Goal: Task Accomplishment & Management: Manage account settings

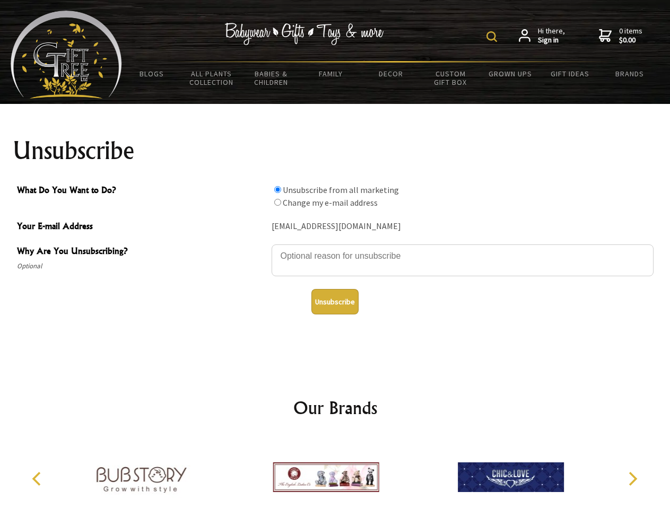
click at [493, 37] on img at bounding box center [491, 36] width 11 height 11
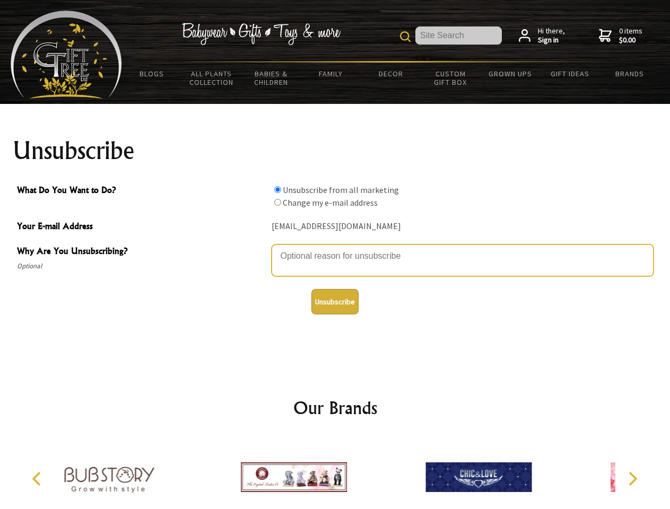
click at [335, 248] on textarea "Why Are You Unsubscribing?" at bounding box center [463, 261] width 382 height 32
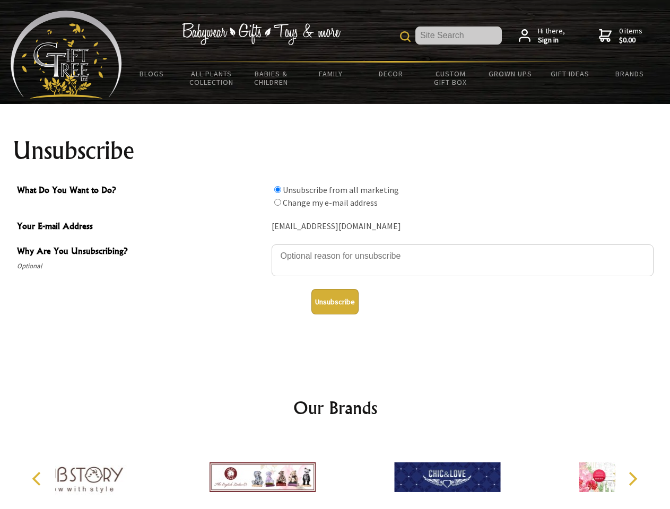
click at [277, 189] on input "What Do You Want to Do?" at bounding box center [277, 189] width 7 height 7
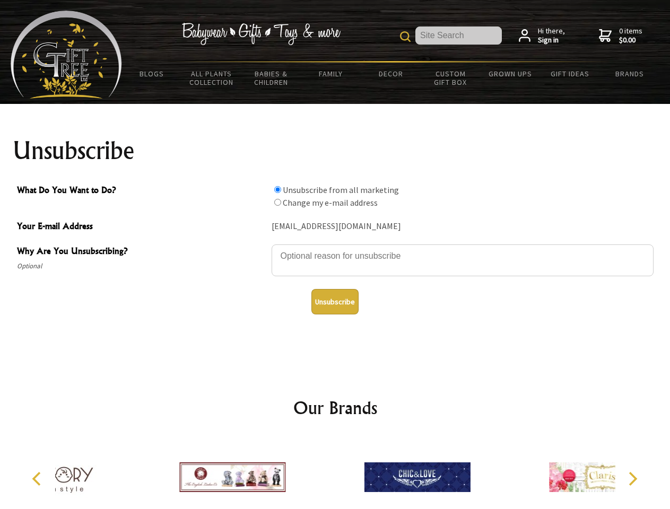
click at [277, 202] on input "What Do You Want to Do?" at bounding box center [277, 202] width 7 height 7
radio input "true"
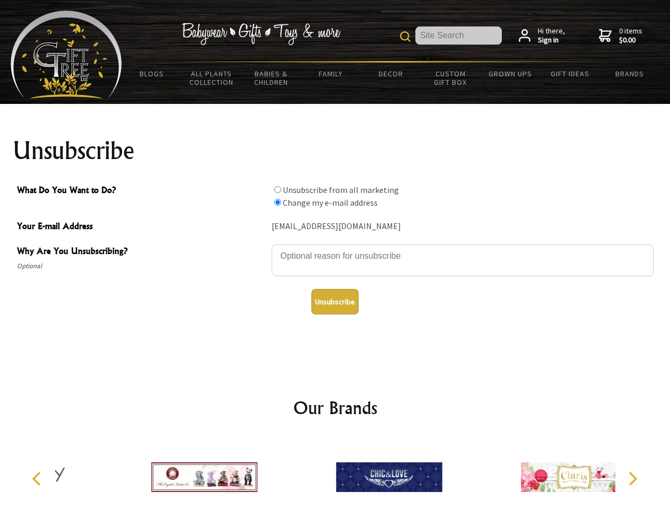
click at [335, 302] on button "Unsubscribe" at bounding box center [334, 301] width 47 height 25
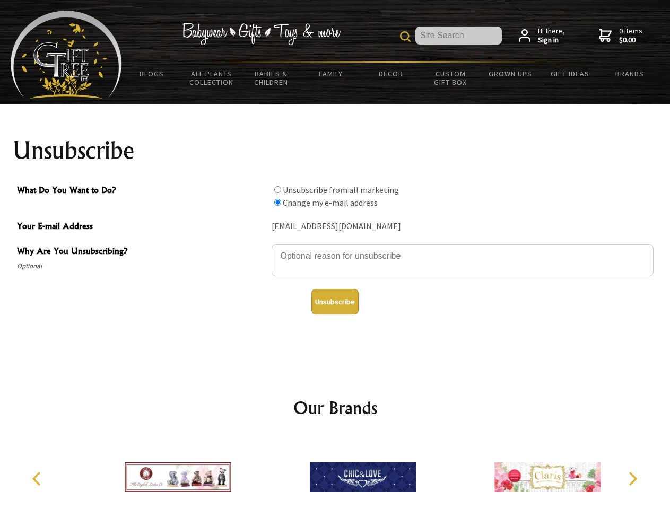
click at [38, 479] on icon "Previous" at bounding box center [38, 479] width 14 height 14
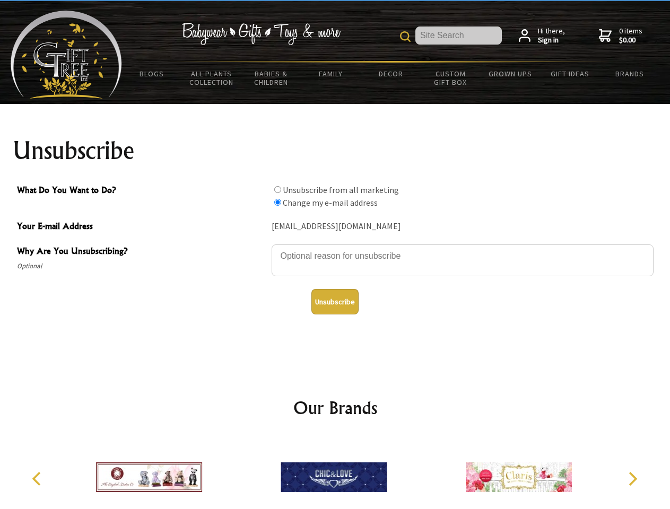
click at [632, 479] on icon "Next" at bounding box center [632, 479] width 14 height 14
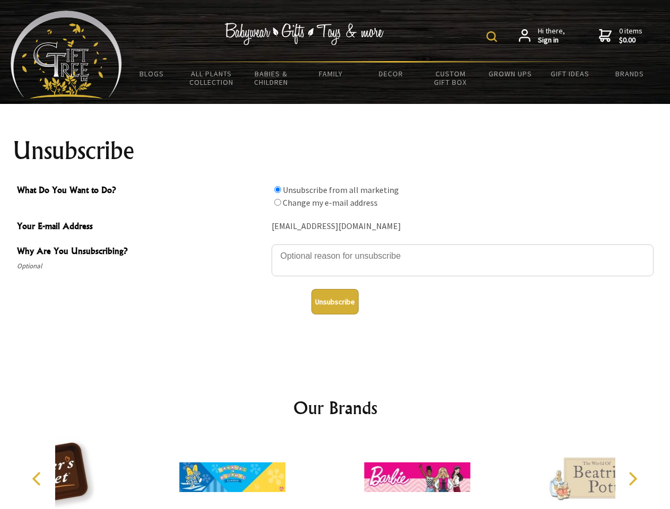
click at [493, 37] on img at bounding box center [491, 36] width 11 height 11
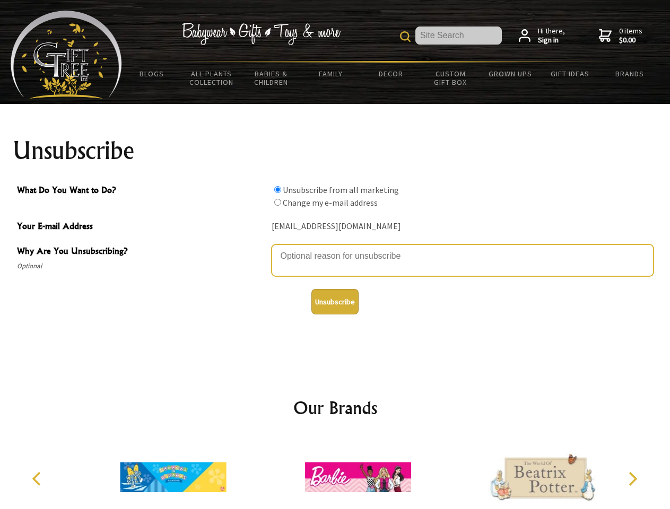
click at [335, 248] on textarea "Why Are You Unsubscribing?" at bounding box center [463, 261] width 382 height 32
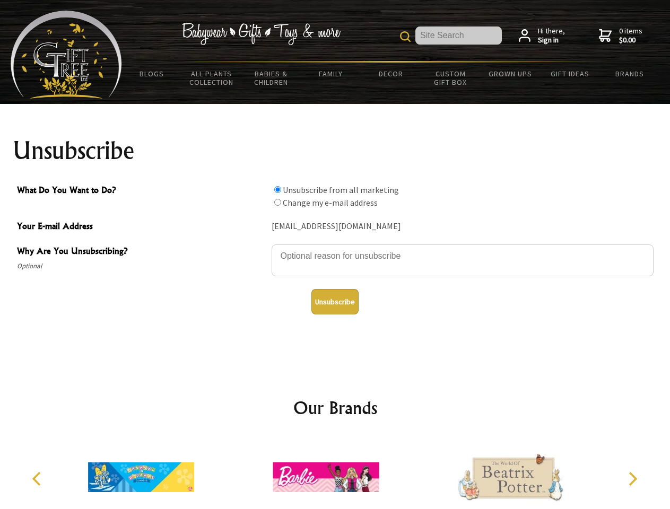
click at [277, 189] on input "What Do You Want to Do?" at bounding box center [277, 189] width 7 height 7
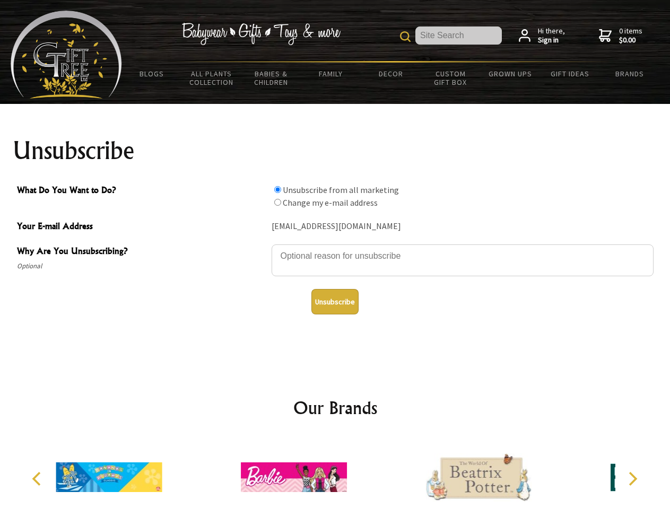
click at [277, 202] on input "What Do You Want to Do?" at bounding box center [277, 202] width 7 height 7
radio input "true"
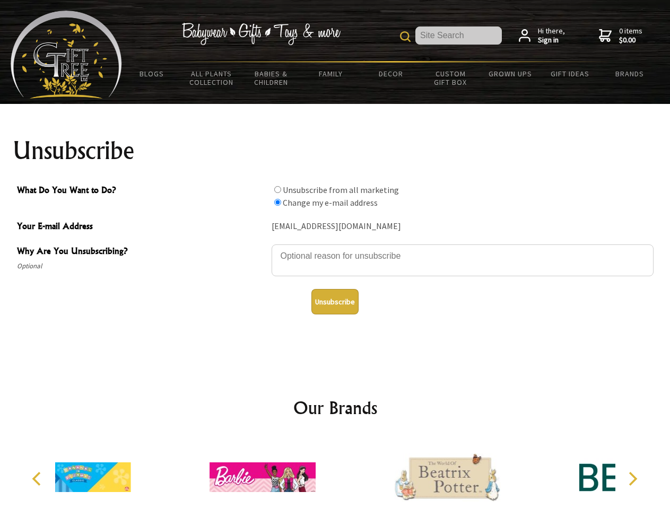
click at [335, 302] on button "Unsubscribe" at bounding box center [334, 301] width 47 height 25
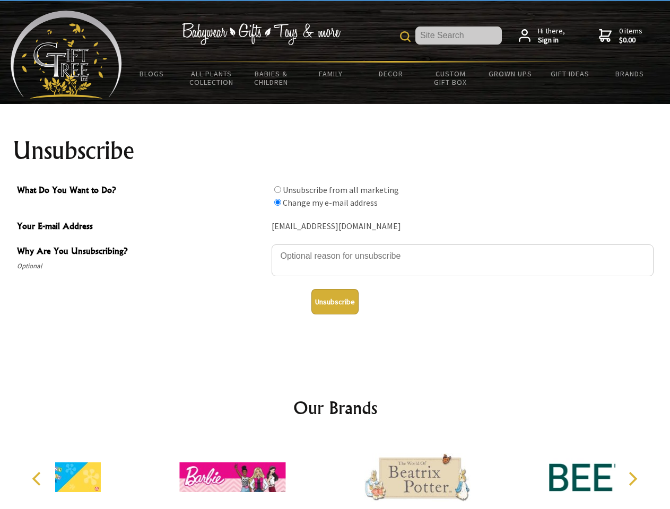
click at [335, 473] on div at bounding box center [417, 479] width 185 height 83
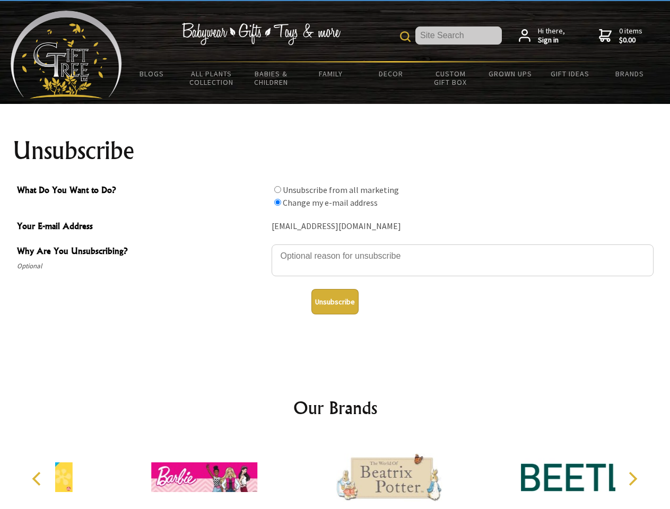
click at [38, 479] on icon "Previous" at bounding box center [38, 479] width 14 height 14
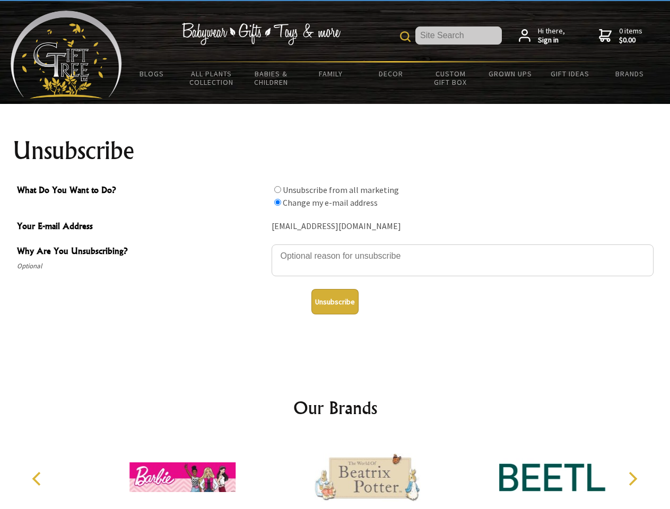
click at [632, 479] on icon "Next" at bounding box center [632, 479] width 14 height 14
